Goal: Transaction & Acquisition: Purchase product/service

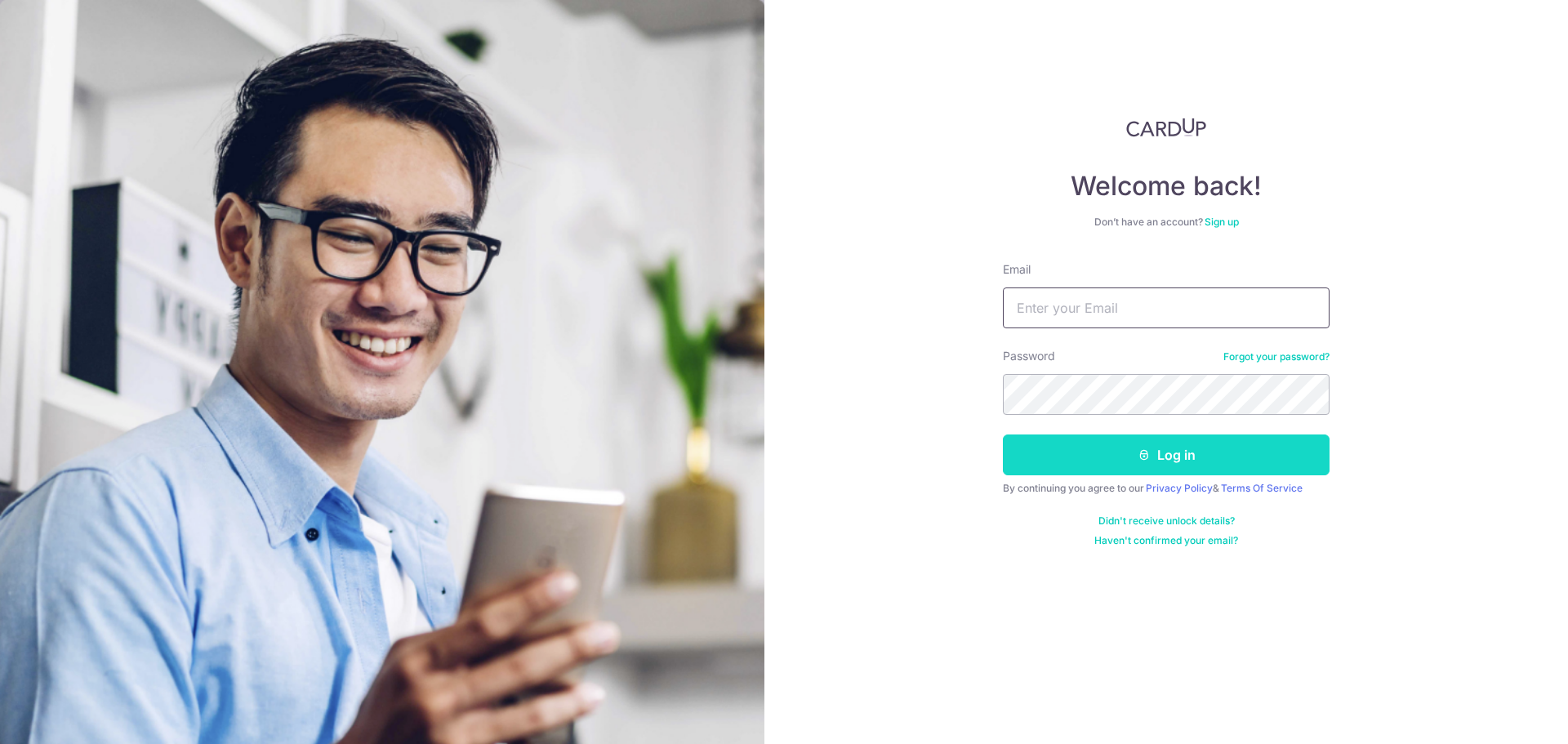
type input "[EMAIL_ADDRESS][DOMAIN_NAME]"
click at [1195, 469] on button "Log in" at bounding box center [1166, 455] width 327 height 41
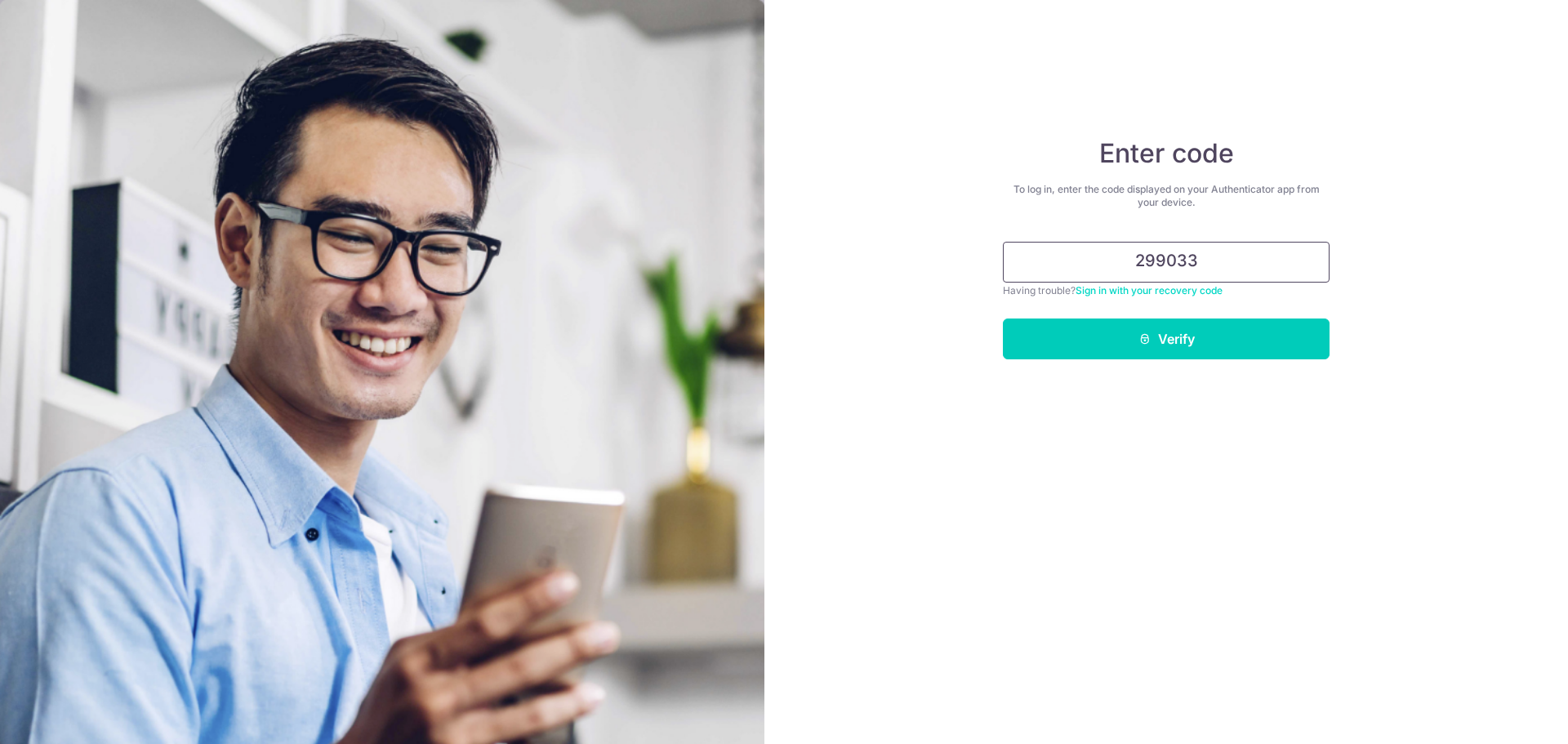
type input "299033"
click at [1003, 318] on button "Verify" at bounding box center [1166, 338] width 327 height 41
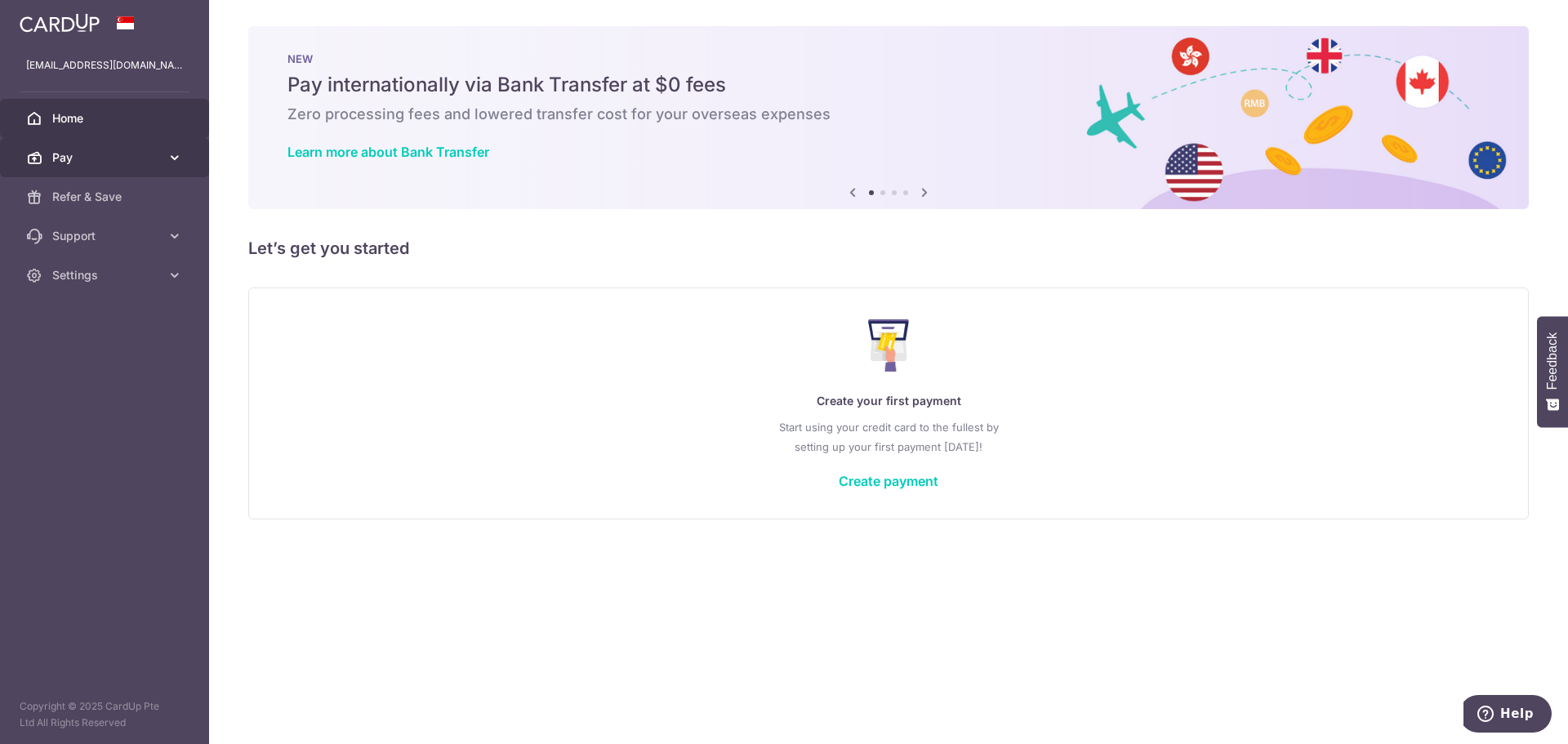
click at [164, 163] on link "Pay" at bounding box center [104, 157] width 209 height 39
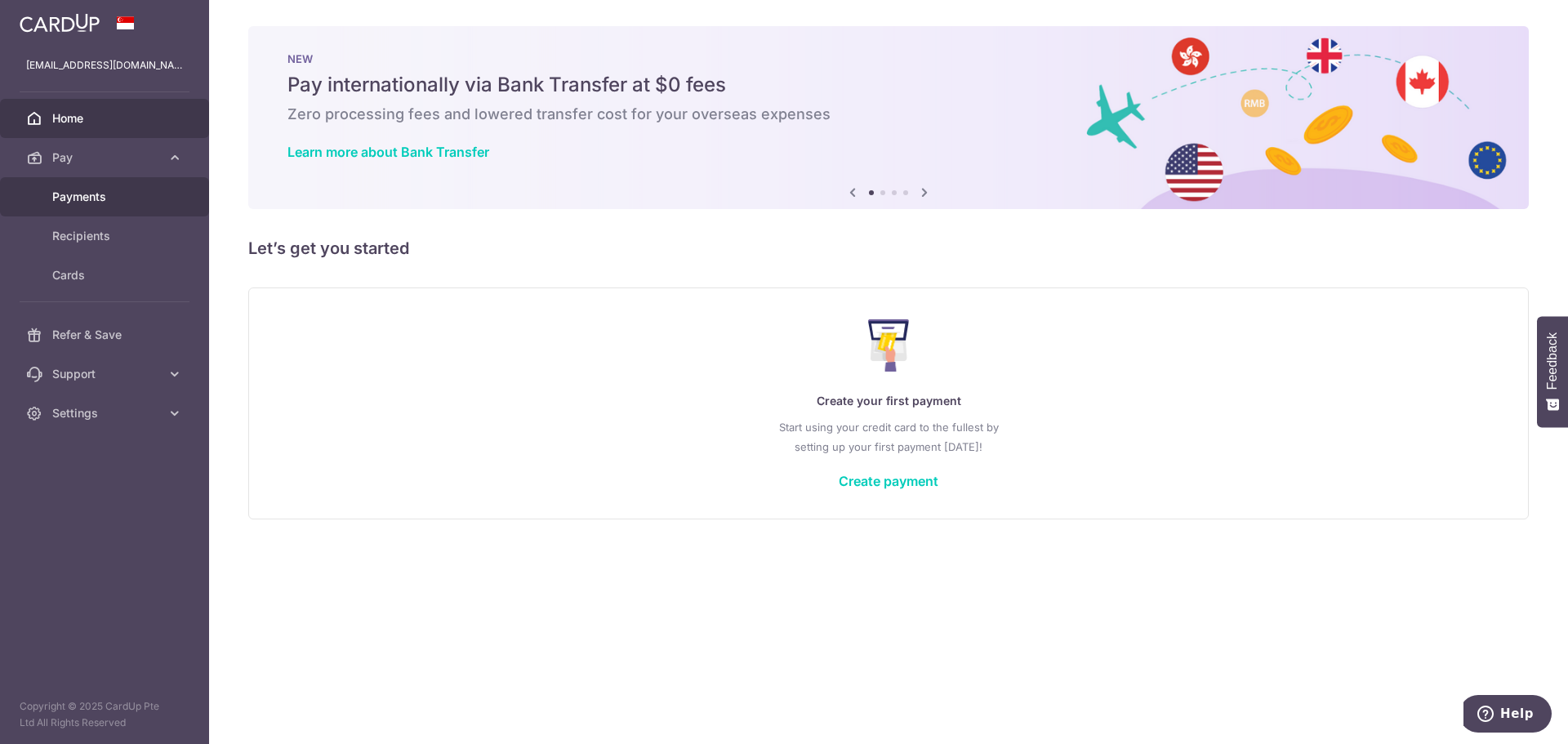
click at [129, 194] on span "Payments" at bounding box center [106, 196] width 108 height 17
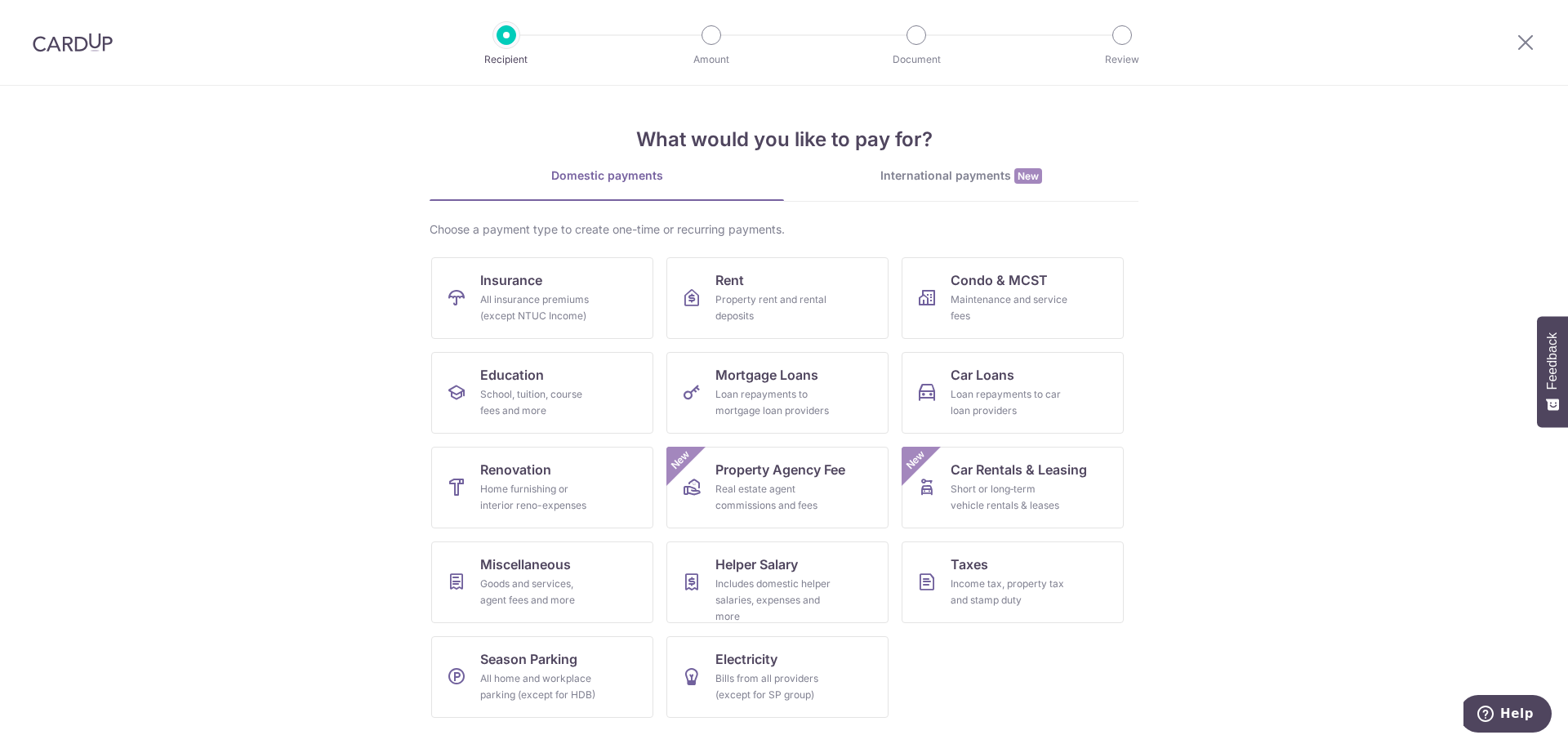
click at [584, 176] on div "Domestic payments" at bounding box center [607, 176] width 355 height 17
click at [960, 173] on div "International payments New" at bounding box center [962, 176] width 355 height 17
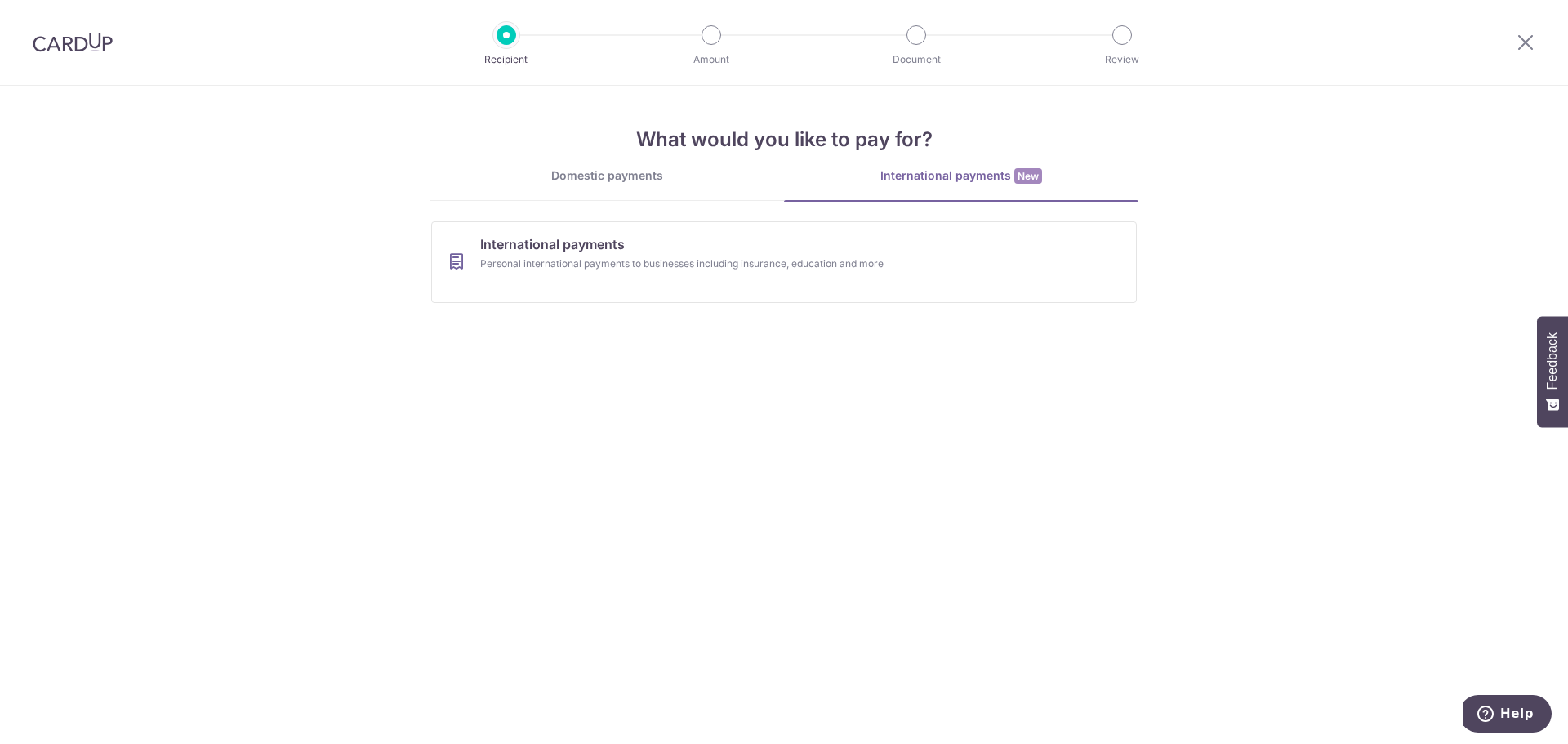
click at [664, 174] on div "Domestic payments" at bounding box center [607, 176] width 355 height 17
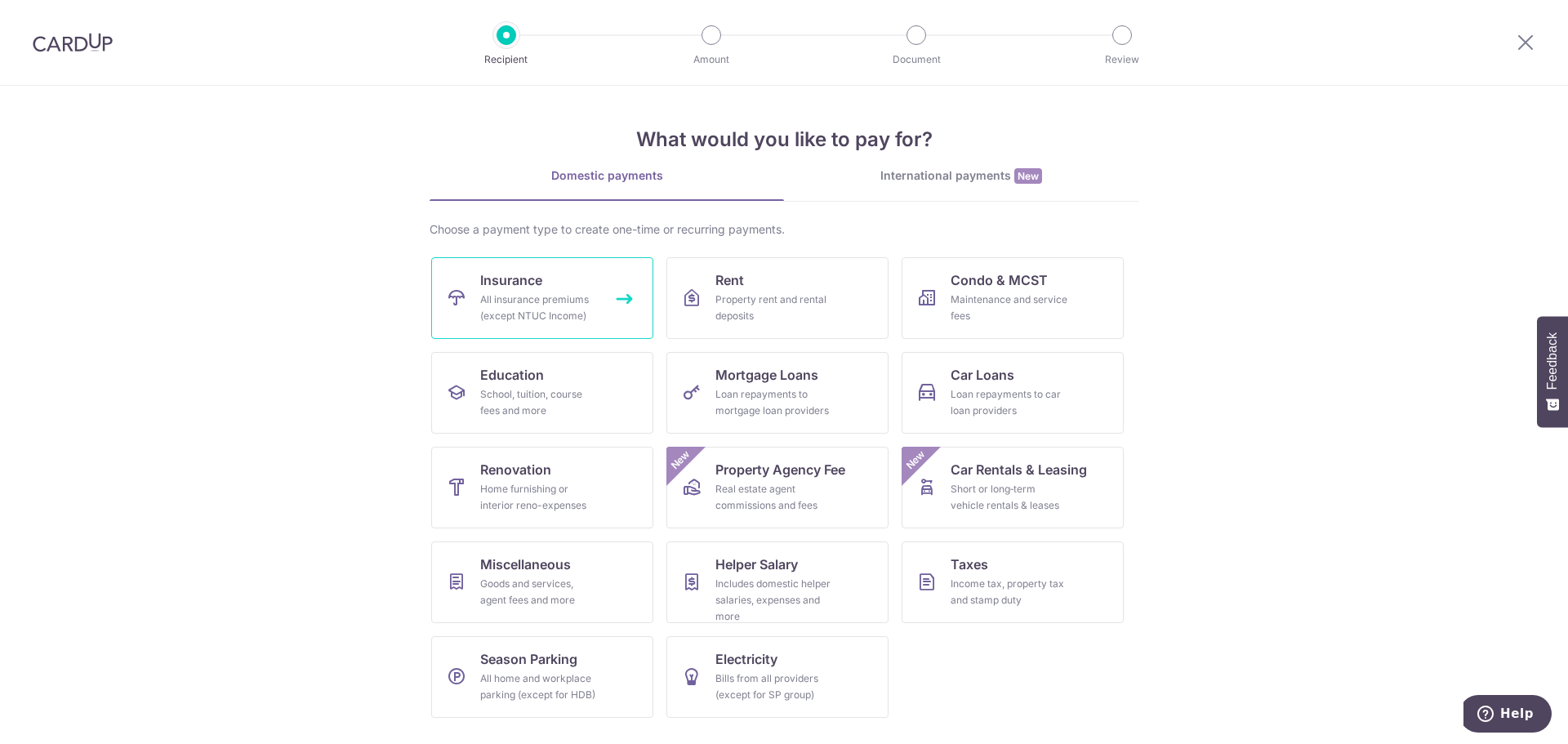
click at [546, 290] on link "Insurance All insurance premiums (except NTUC Income)" at bounding box center [542, 298] width 222 height 82
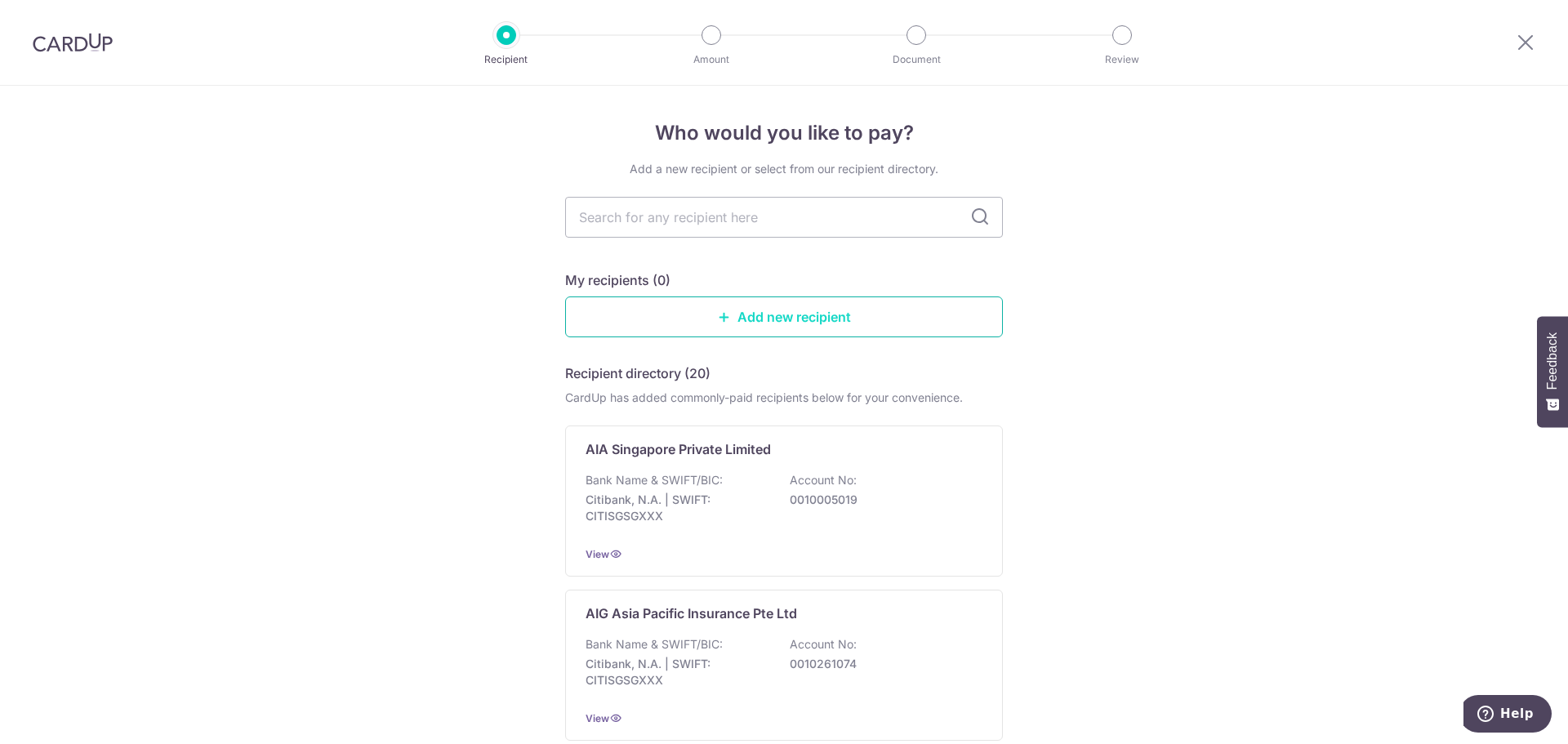
click at [720, 326] on link "Add new recipient" at bounding box center [784, 316] width 437 height 41
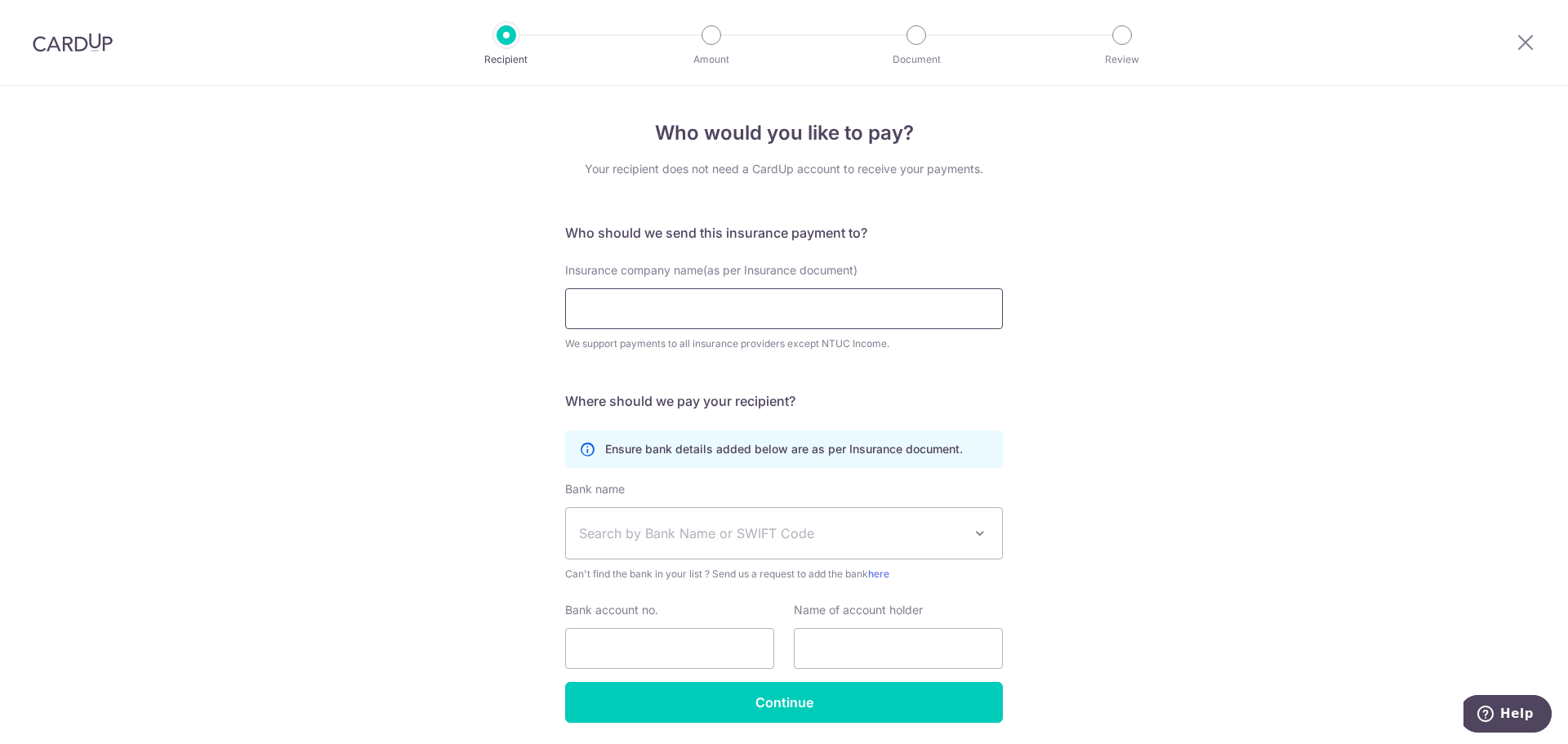
click at [720, 326] on input "Insurance company name(as per Insurance document)" at bounding box center [784, 309] width 437 height 41
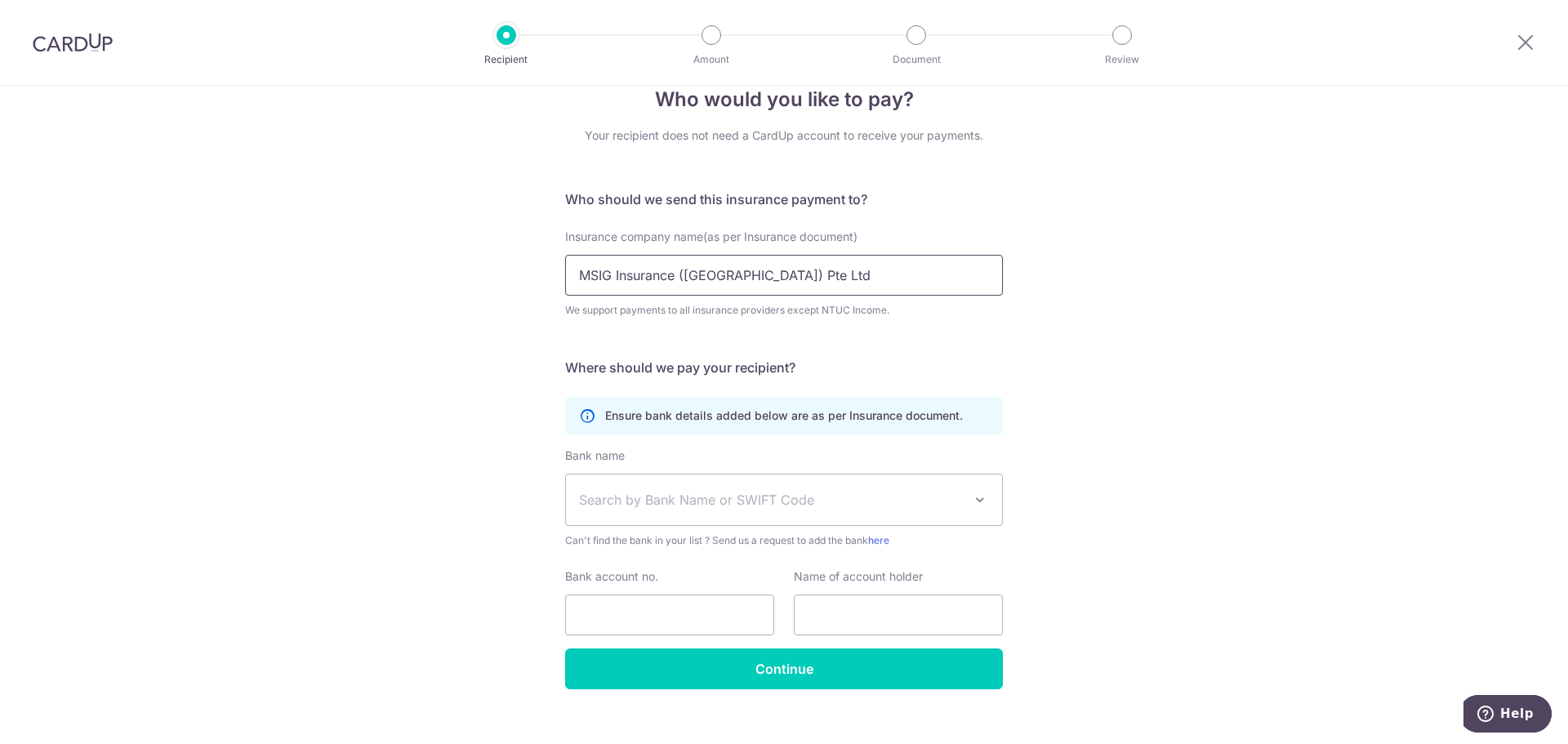
scroll to position [56, 0]
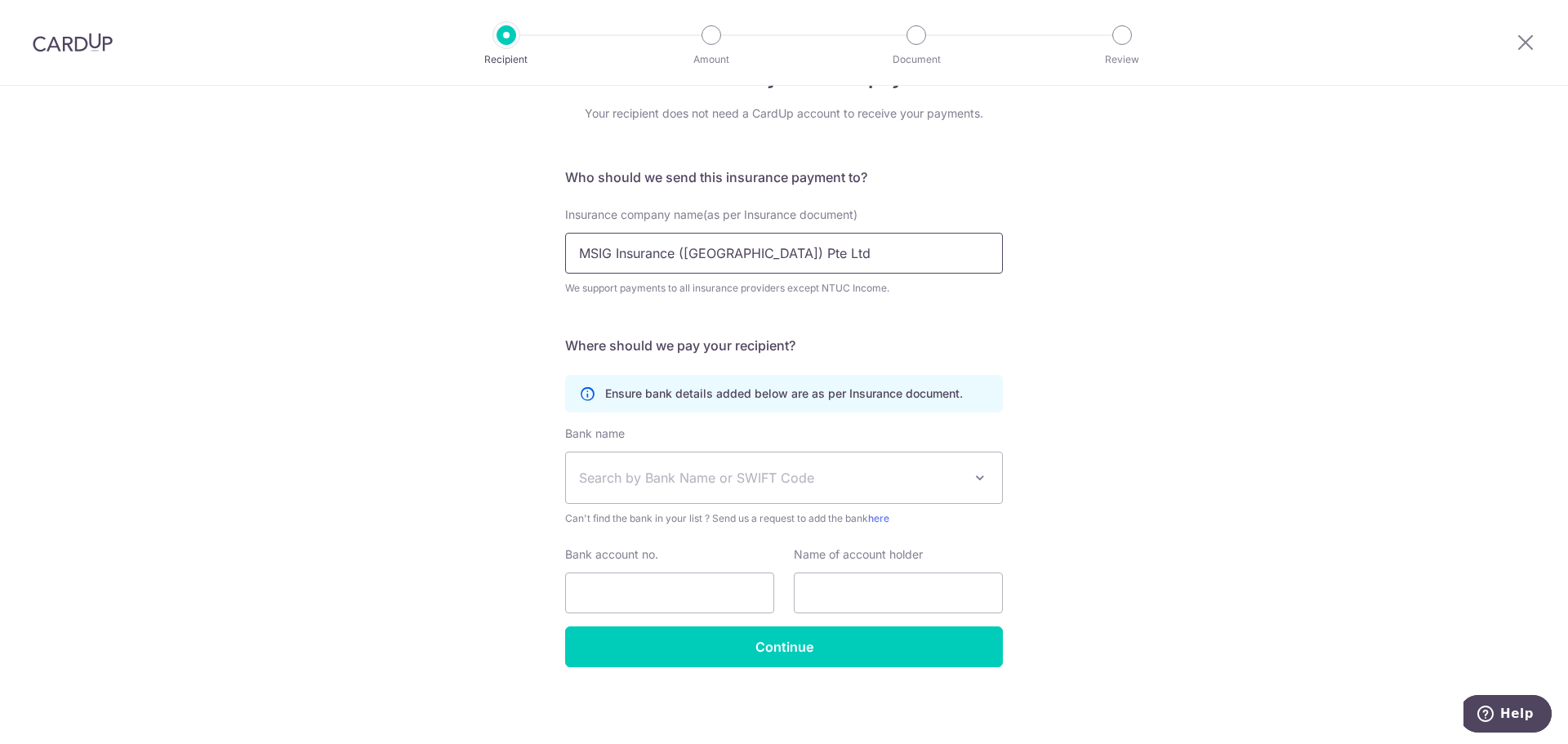
type input "MSIG Insurance (Singapore) Pte Ltd"
click at [844, 472] on span "Search by Bank Name or SWIFT Code" at bounding box center [771, 477] width 384 height 20
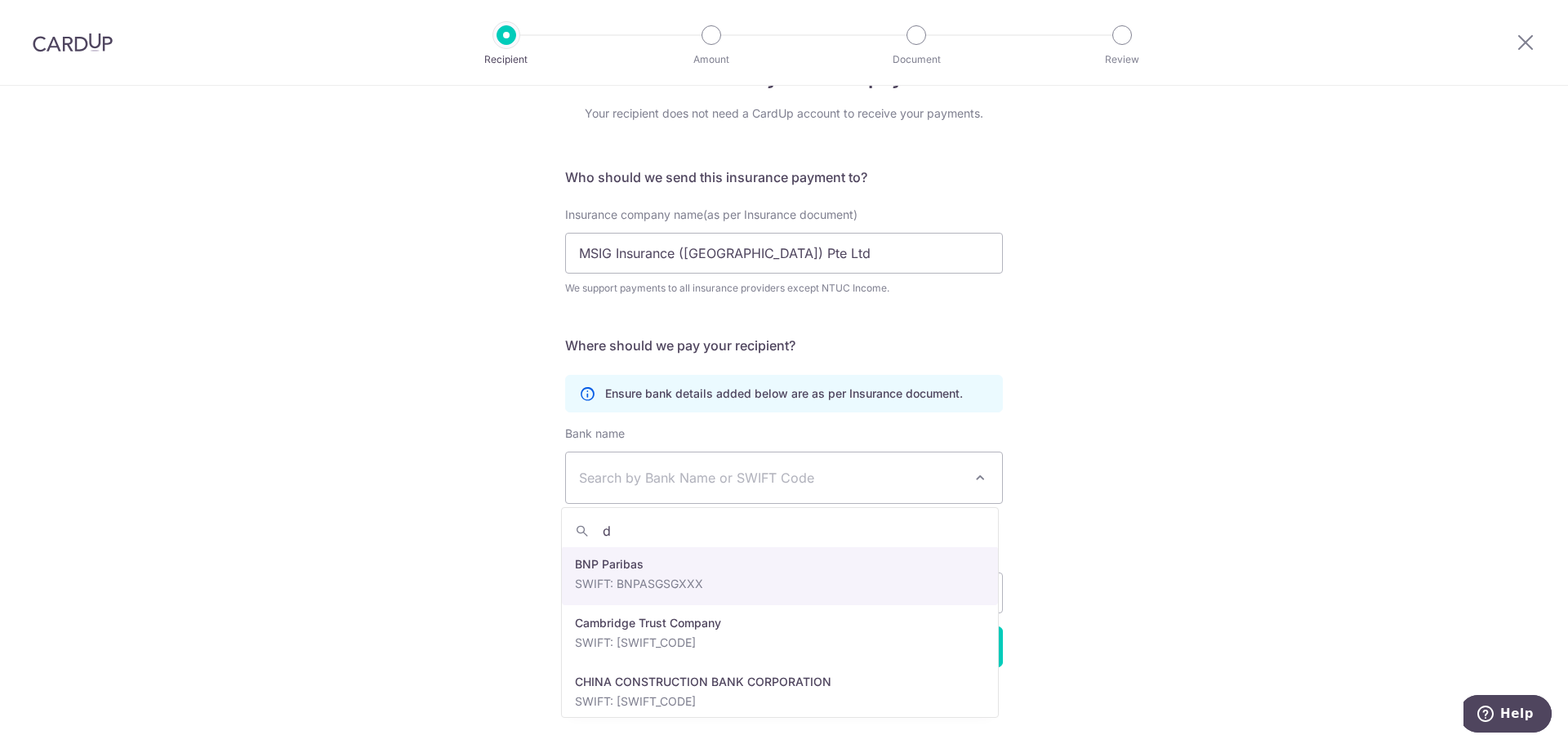
scroll to position [0, 0]
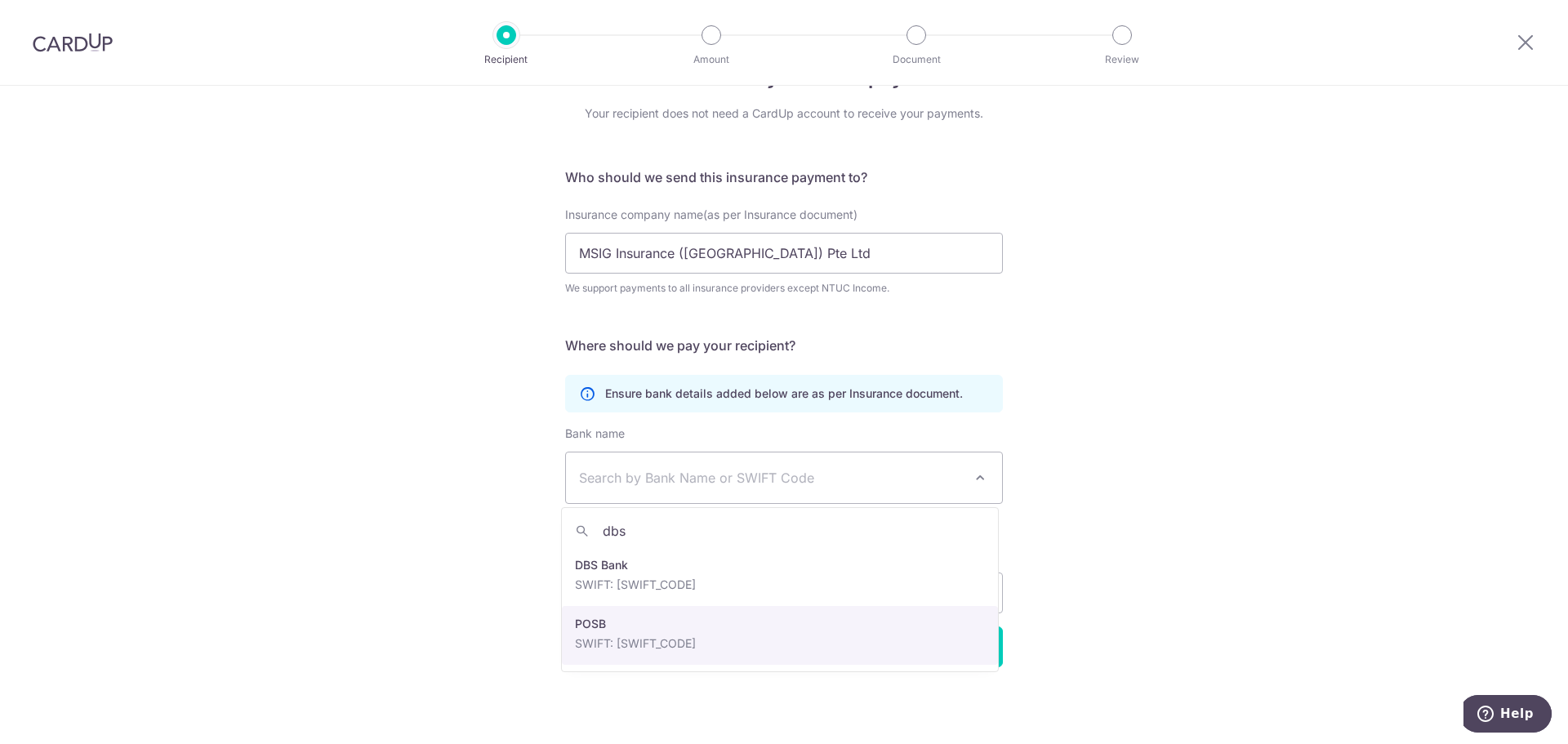
type input "dbs"
select select "19"
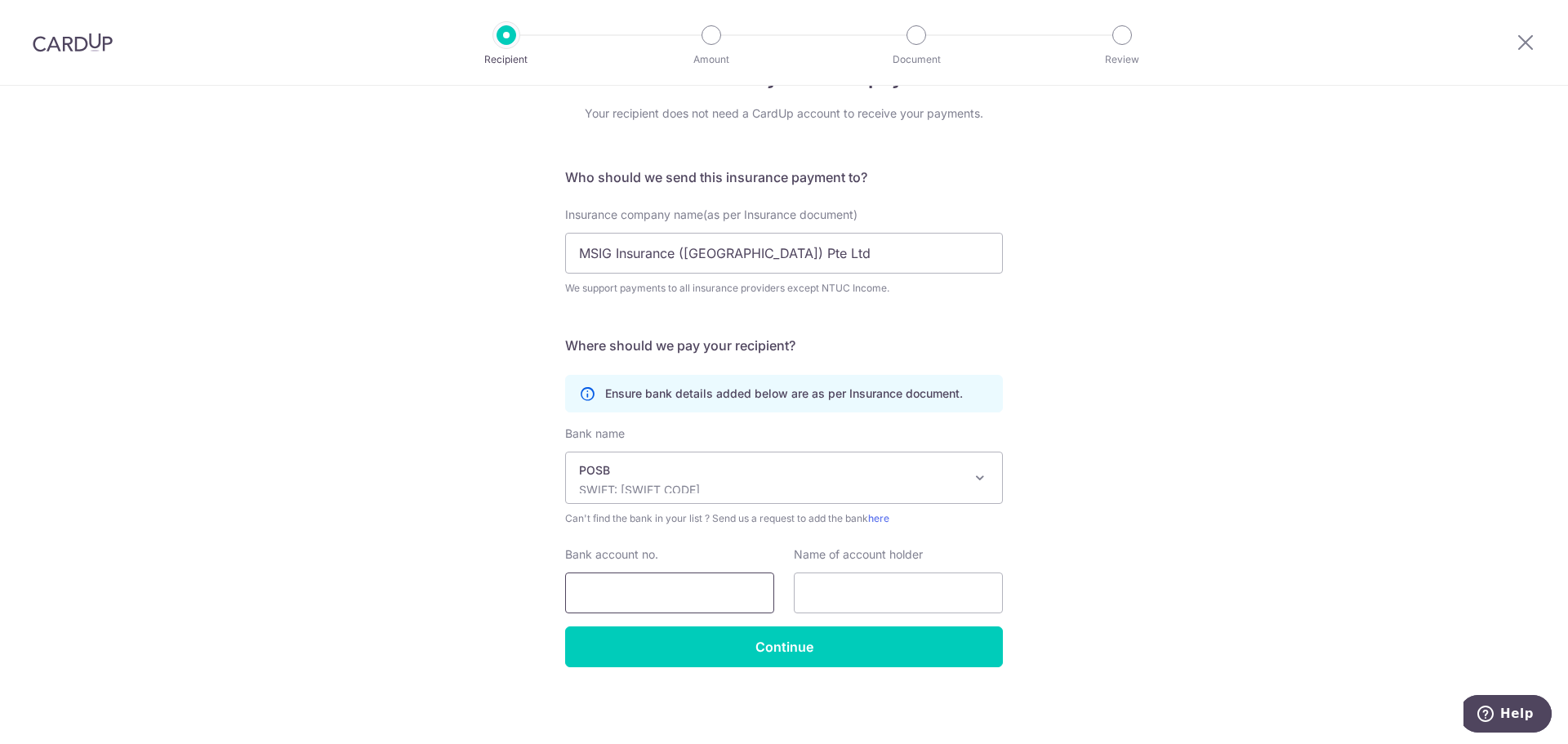
click at [688, 601] on input "Bank account no." at bounding box center [670, 592] width 209 height 41
type input "010427614"
click at [849, 590] on input "text" at bounding box center [898, 592] width 209 height 41
type input "GOH JI DIAN, AMOS"
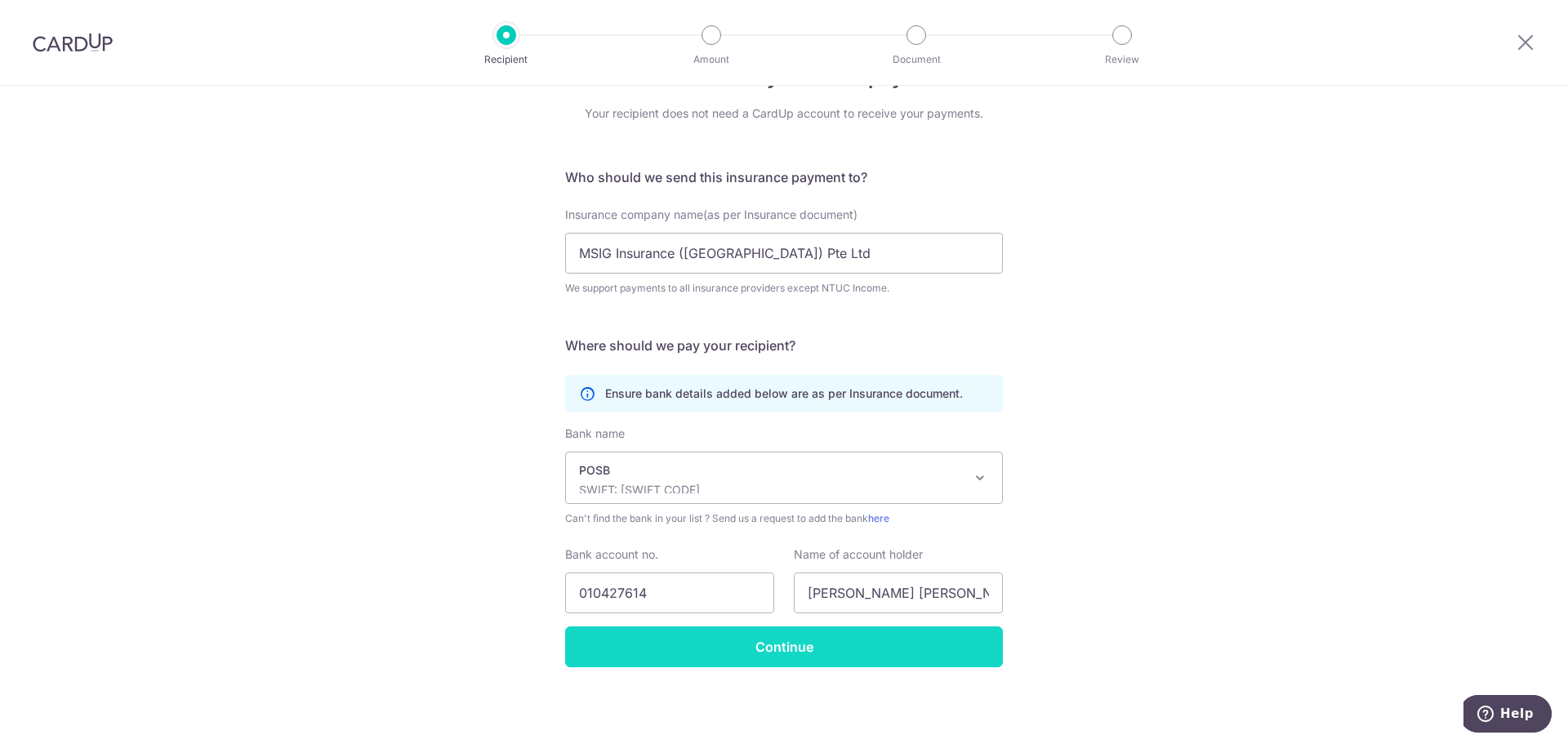
click at [799, 648] on input "Continue" at bounding box center [784, 646] width 437 height 41
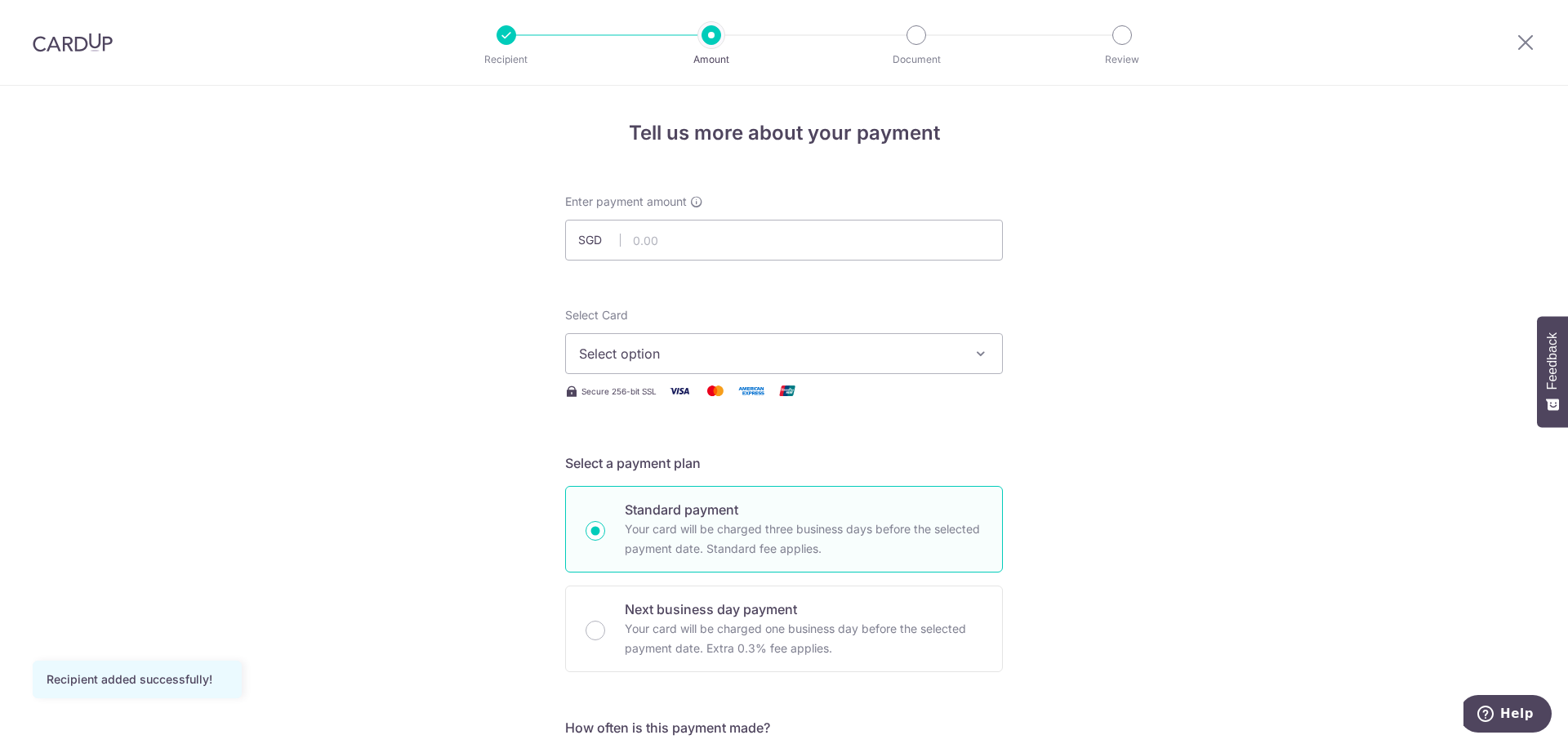
click at [685, 355] on span "Select option" at bounding box center [770, 353] width 381 height 20
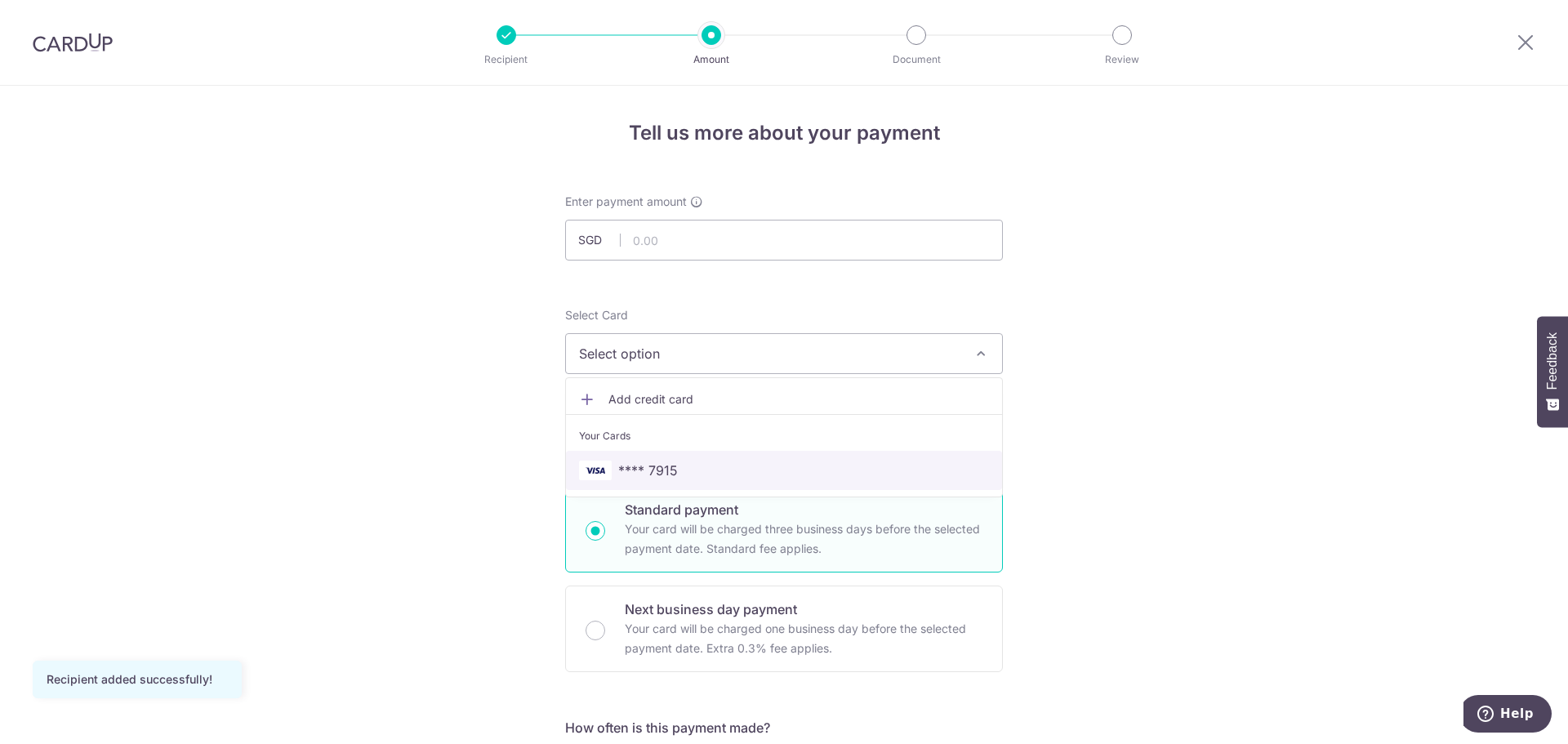
click at [665, 465] on span "**** 7915" at bounding box center [648, 470] width 60 height 20
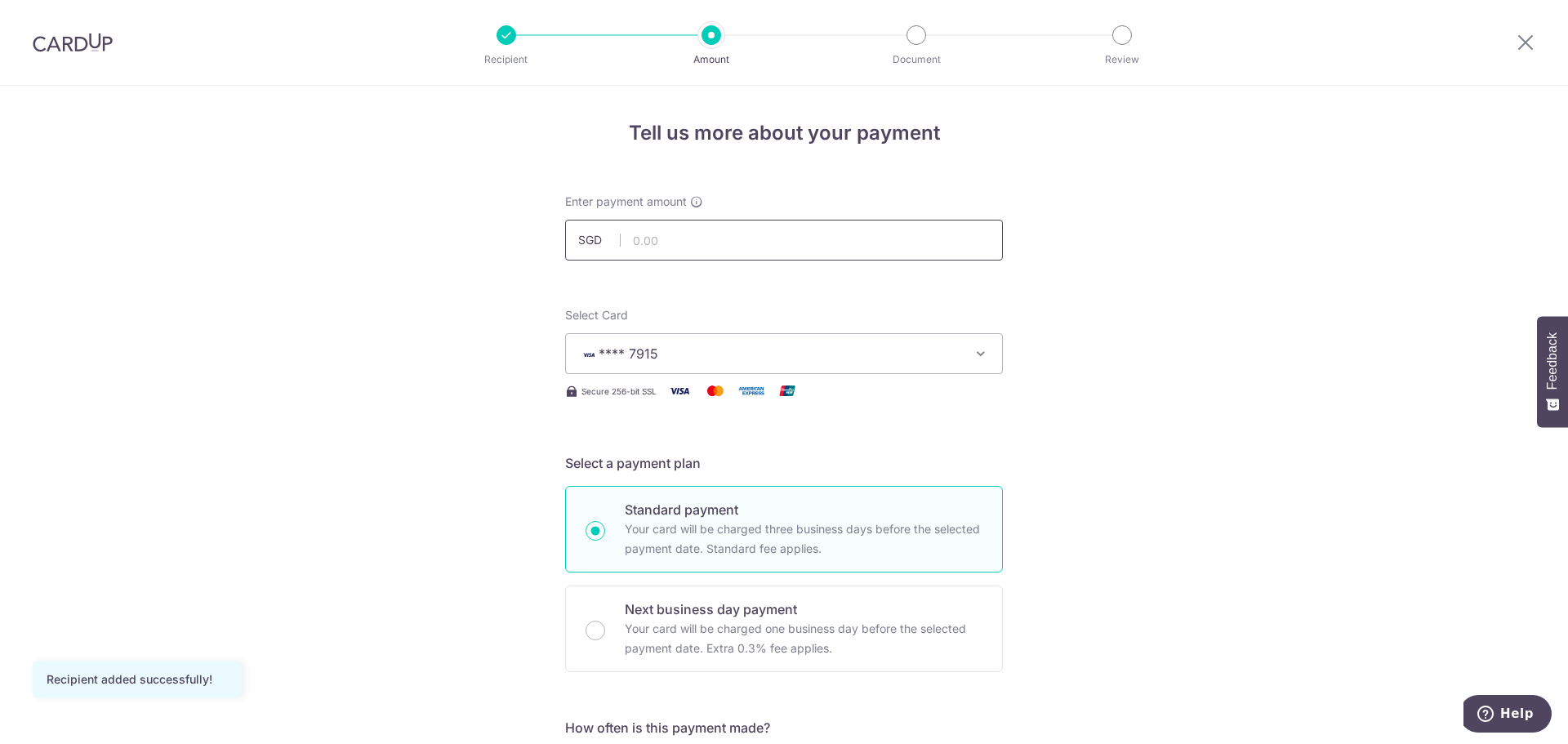
click at [677, 244] on input "text" at bounding box center [784, 240] width 437 height 41
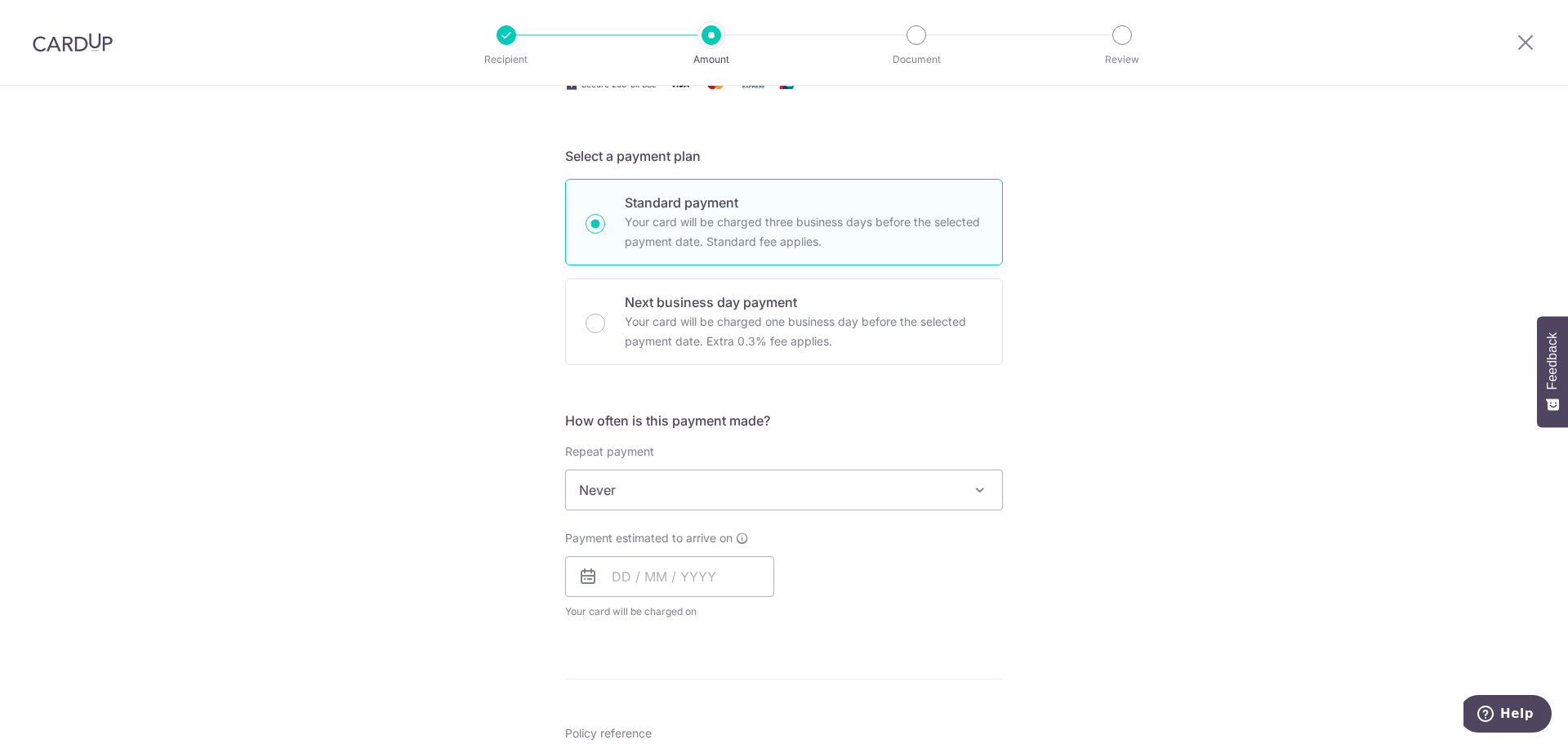
scroll to position [308, 0]
click at [686, 580] on input "text" at bounding box center [670, 575] width 209 height 41
type input "1,005.64"
click at [690, 728] on link "10" at bounding box center [697, 724] width 26 height 26
type input "10/09/2025"
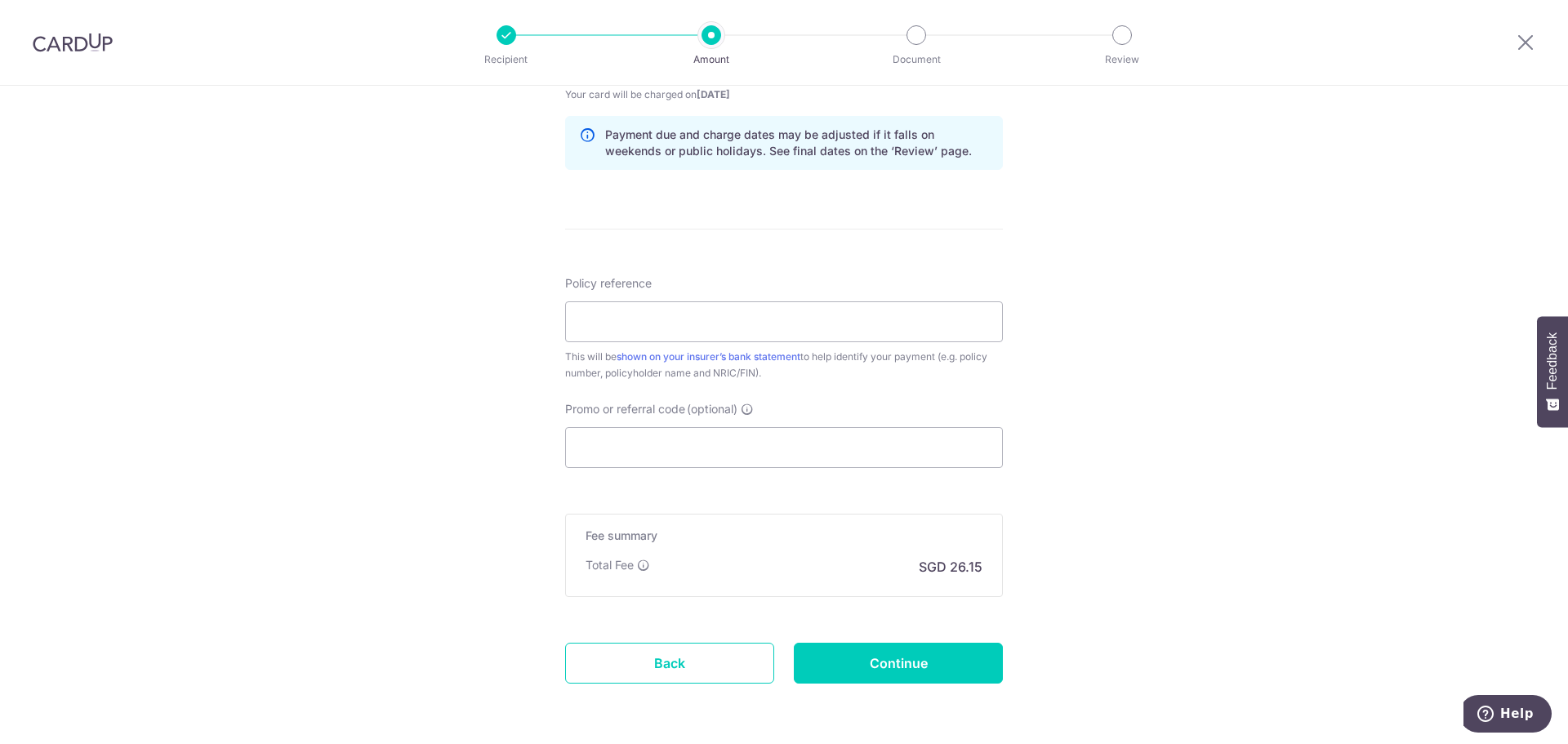
scroll to position [823, 0]
click at [699, 324] on input "Policy reference" at bounding box center [784, 322] width 437 height 41
click at [777, 322] on input "A300357185" at bounding box center [784, 322] width 437 height 41
type input "A300357185QMX"
click at [877, 671] on input "Continue" at bounding box center [898, 663] width 209 height 41
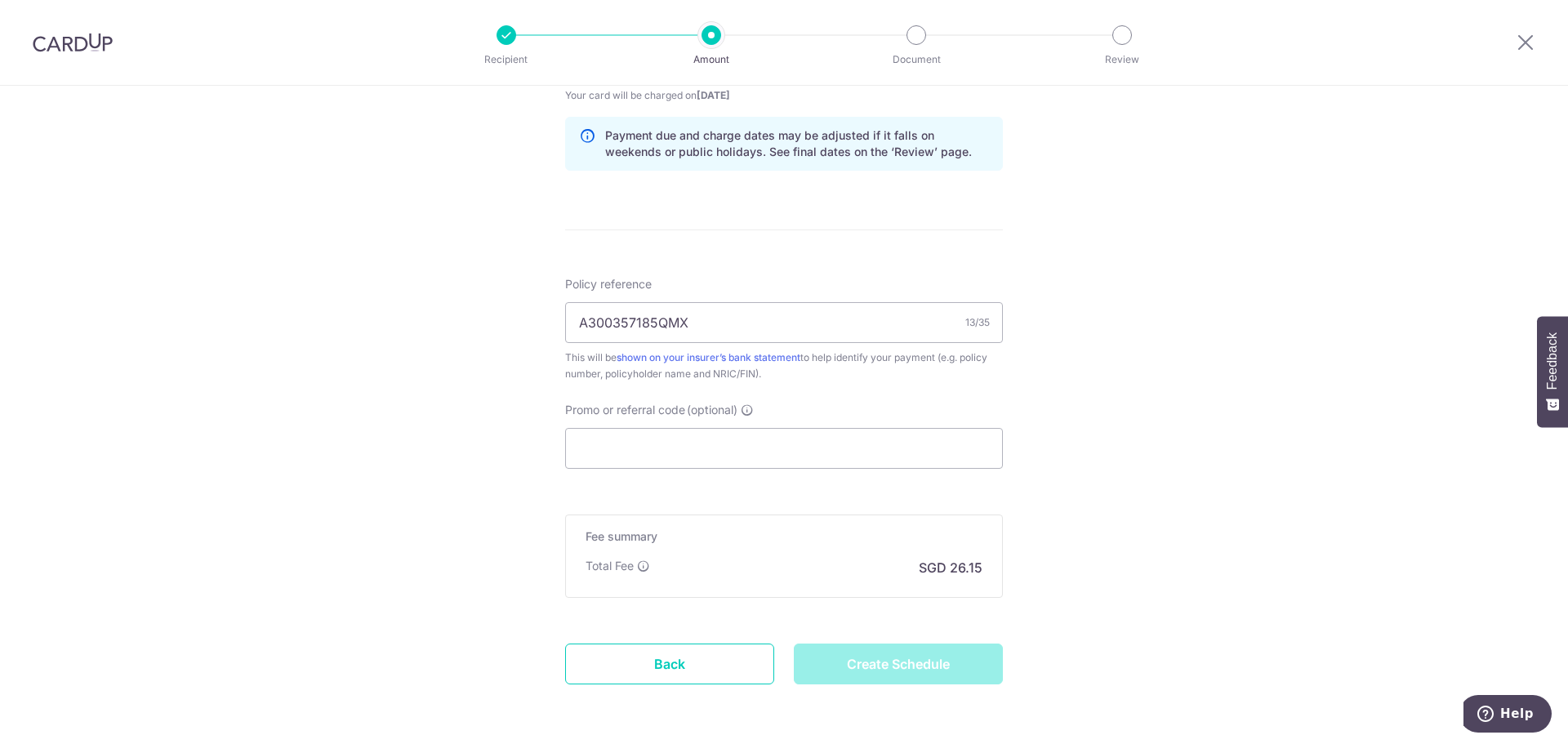
type input "Create Schedule"
